Goal: Information Seeking & Learning: Learn about a topic

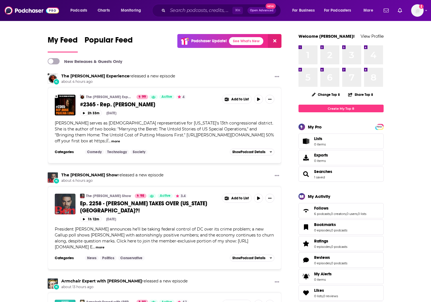
scroll to position [1, 0]
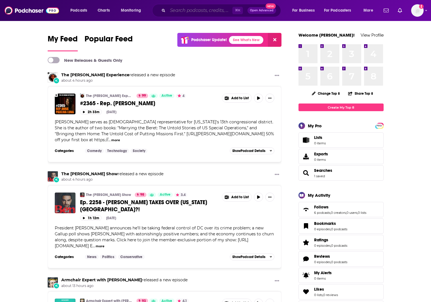
click at [198, 13] on input "Search podcasts, credits, & more..." at bounding box center [200, 10] width 65 height 9
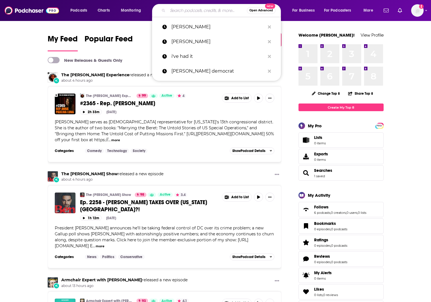
paste input "[PERSON_NAME]"
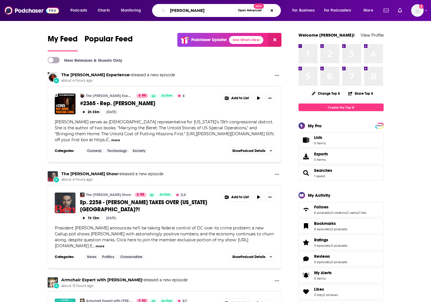
type input "[PERSON_NAME]"
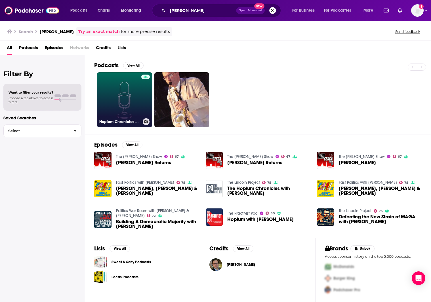
click at [126, 94] on link "Hopium Chronicles With [PERSON_NAME] Podcast" at bounding box center [124, 99] width 55 height 55
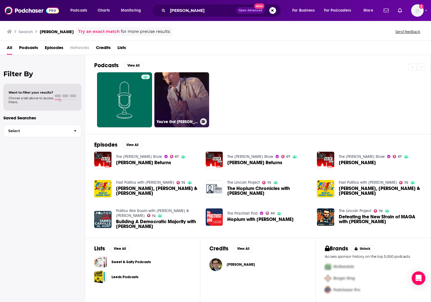
click at [195, 98] on link "You've Got [PERSON_NAME]- With [PERSON_NAME] -1064fm.co.i/en" at bounding box center [181, 99] width 55 height 55
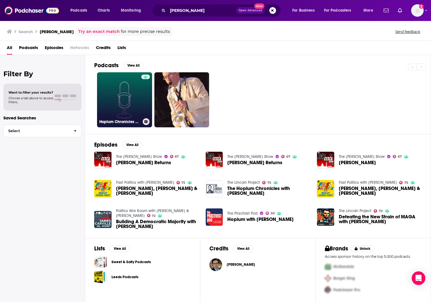
click at [122, 89] on link "Hopium Chronicles With [PERSON_NAME] Podcast" at bounding box center [124, 99] width 55 height 55
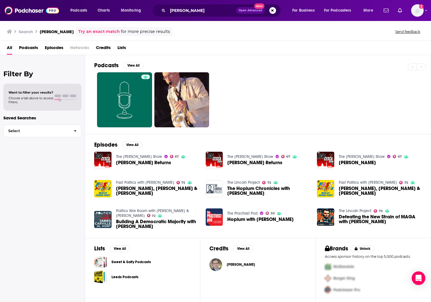
click at [215, 265] on img "Simon Rosenberg" at bounding box center [215, 264] width 13 height 13
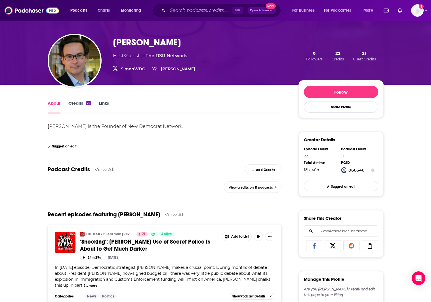
scroll to position [33, 0]
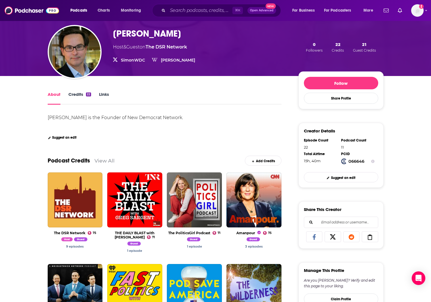
click at [80, 97] on link "Credits 22" at bounding box center [79, 98] width 23 height 13
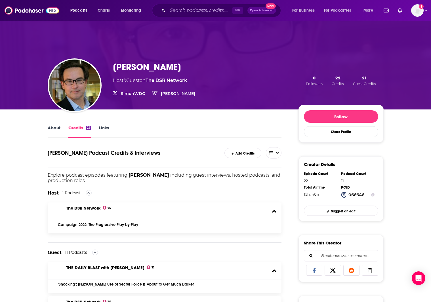
click at [51, 129] on link "About" at bounding box center [54, 131] width 13 height 13
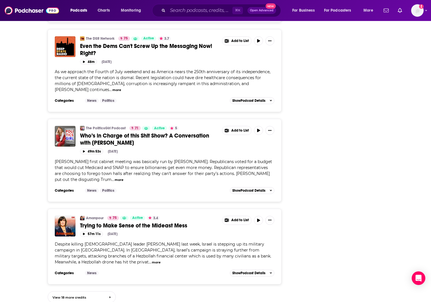
scroll to position [489, 0]
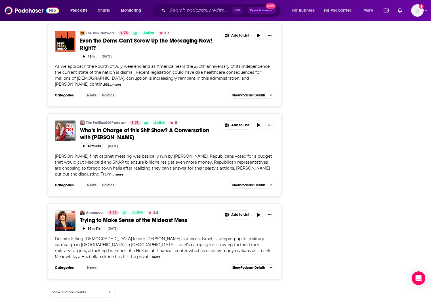
click at [92, 293] on link "View 18 more credits" at bounding box center [82, 292] width 68 height 12
